Goal: Information Seeking & Learning: Learn about a topic

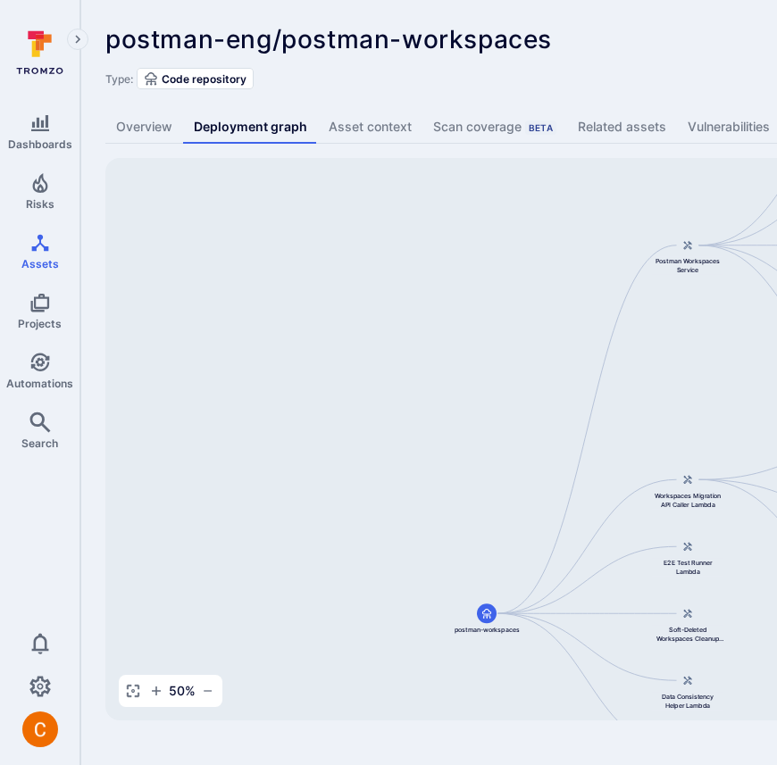
click at [647, 54] on div "postman-eng/postman-workspaces ... Show more Type: Code repository" at bounding box center [682, 57] width 1155 height 64
click at [508, 87] on div "Type: Code repository" at bounding box center [682, 78] width 1155 height 21
click at [600, 79] on div "Type: Code repository" at bounding box center [682, 78] width 1155 height 21
click at [480, 58] on div "postman-eng/postman-workspaces ... Show more Type: Code repository" at bounding box center [682, 57] width 1155 height 64
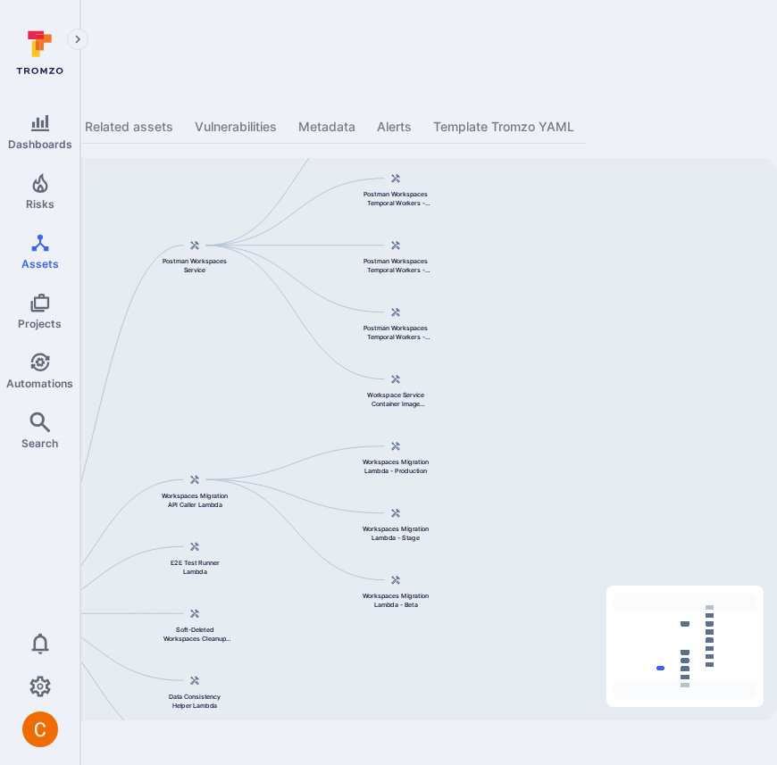
scroll to position [0, 187]
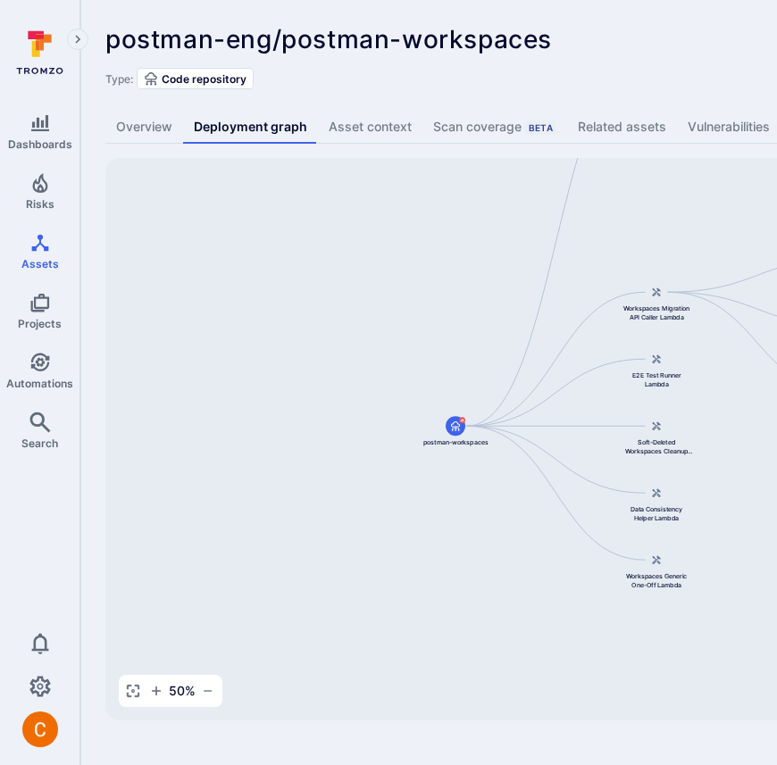
drag, startPoint x: 442, startPoint y: 547, endPoint x: 411, endPoint y: 360, distance: 190.1
click at [411, 360] on div "Postman Workspaces Service postman-workspaces Workspaces Migration API Caller L…" at bounding box center [687, 439] width 1164 height 562
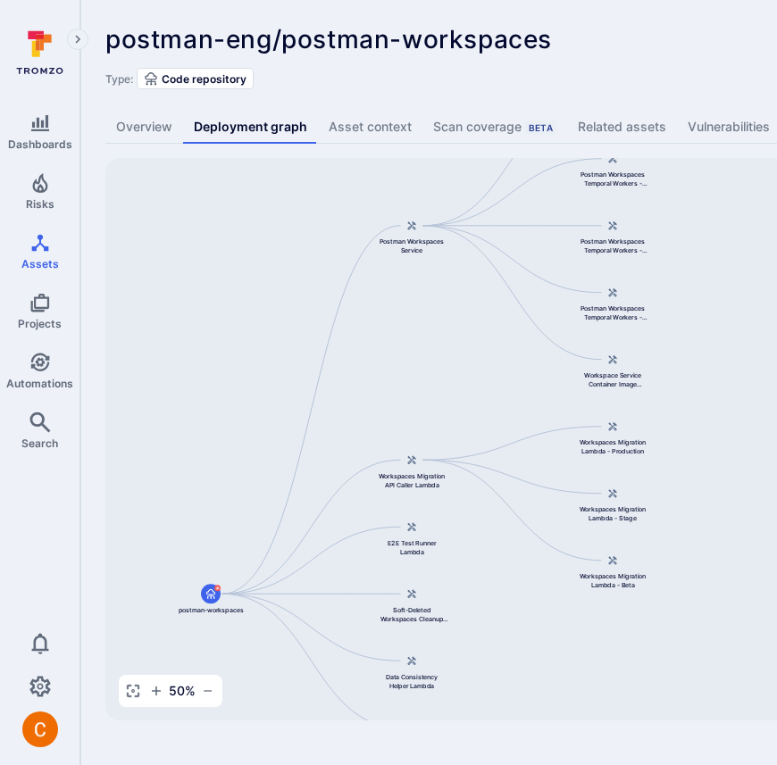
drag, startPoint x: 487, startPoint y: 282, endPoint x: 262, endPoint y: 416, distance: 261.8
click at [262, 416] on div "Postman Workspaces Service postman-workspaces Workspaces Migration API Caller L…" at bounding box center [687, 439] width 1164 height 562
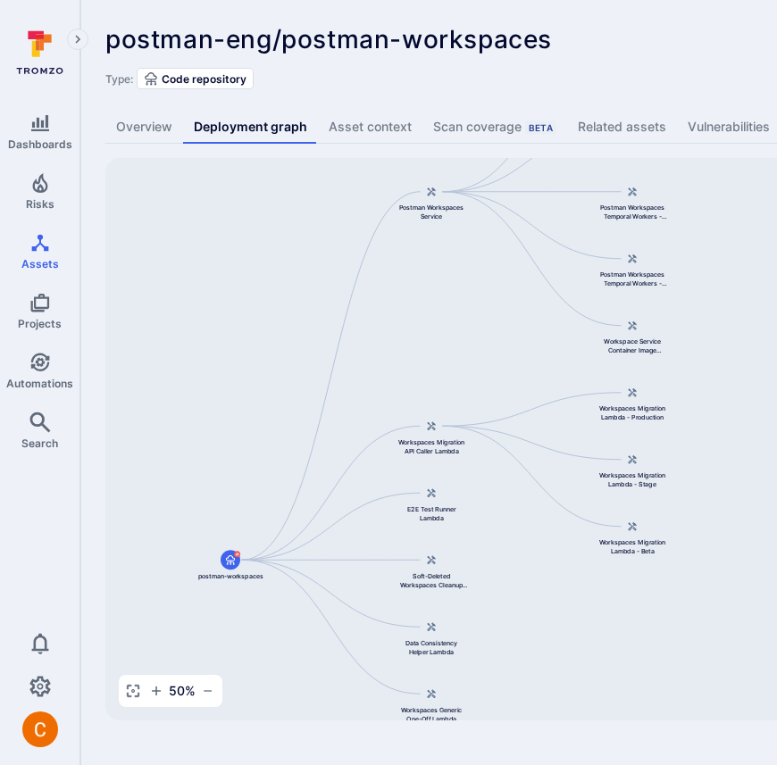
click at [678, 74] on div "Type: Code repository" at bounding box center [682, 78] width 1155 height 21
